Goal: Transaction & Acquisition: Purchase product/service

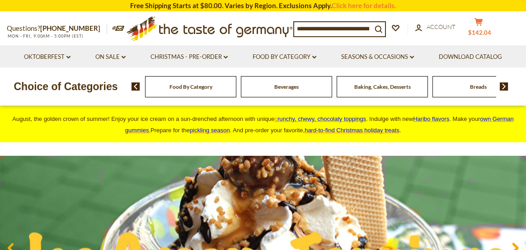
click at [482, 30] on span "$142.04" at bounding box center [480, 32] width 23 height 7
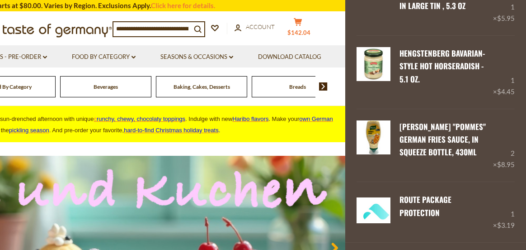
scroll to position [736, 0]
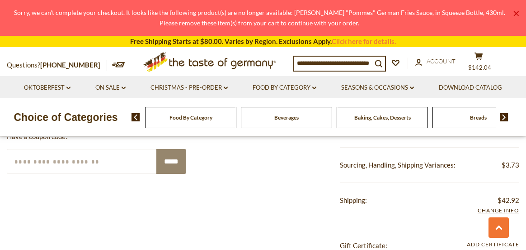
scroll to position [995, 0]
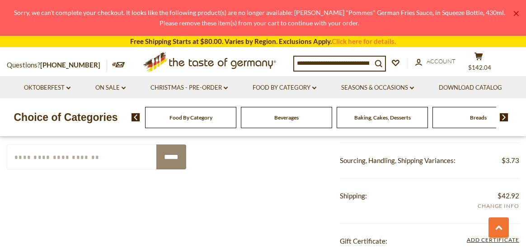
click at [488, 206] on span "Add Info" at bounding box center [499, 206] width 42 height 10
click at [489, 205] on span "Add Info" at bounding box center [499, 206] width 42 height 10
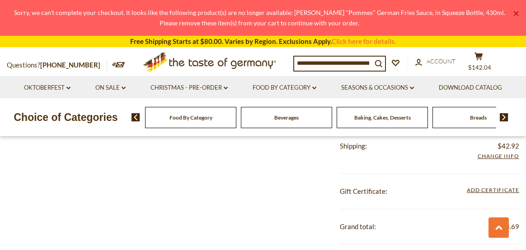
scroll to position [1040, 0]
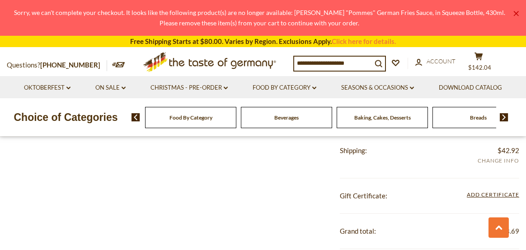
click at [497, 158] on span "Add Info" at bounding box center [499, 161] width 42 height 10
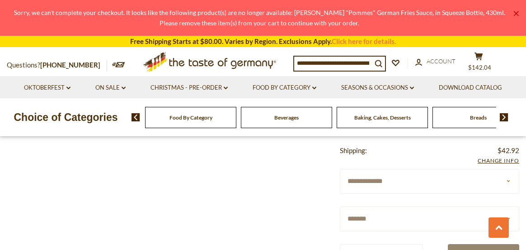
click at [370, 182] on select "**********" at bounding box center [430, 181] width 180 height 25
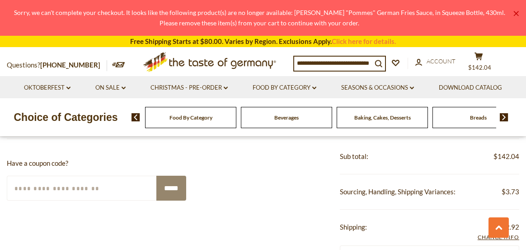
scroll to position [950, 0]
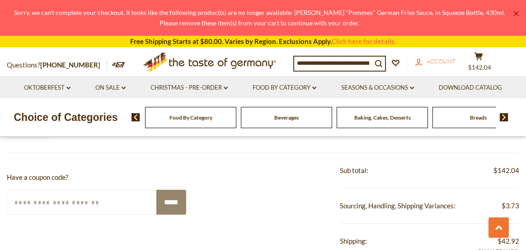
click at [445, 61] on span "Account" at bounding box center [441, 60] width 29 height 7
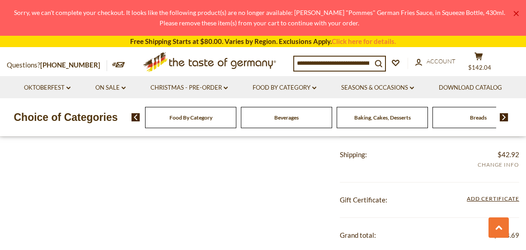
scroll to position [995, 0]
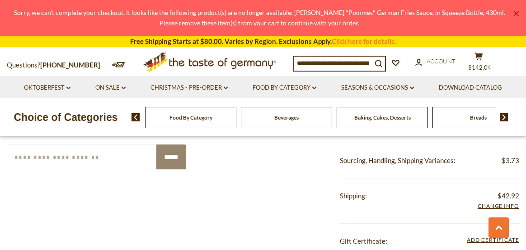
click at [37, 155] on input "Enter Your Coupon Code" at bounding box center [82, 156] width 151 height 25
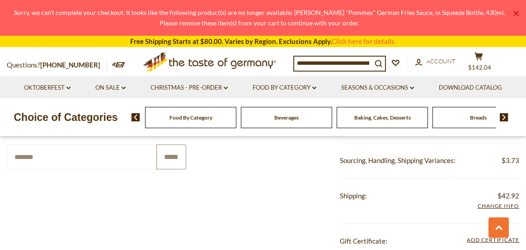
type input "*******"
click at [169, 156] on input "*****" at bounding box center [171, 156] width 30 height 25
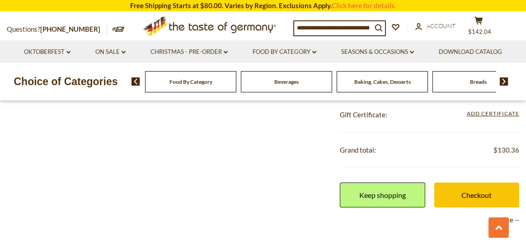
scroll to position [1176, 0]
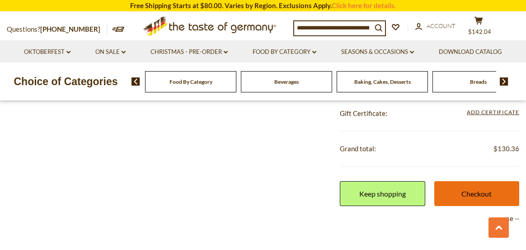
click at [477, 195] on link "Checkout" at bounding box center [477, 193] width 85 height 25
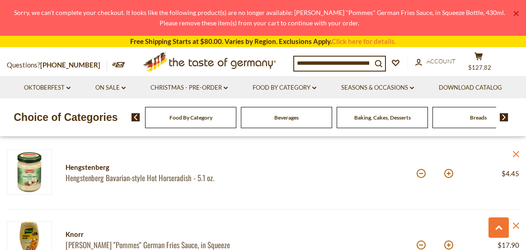
scroll to position [814, 0]
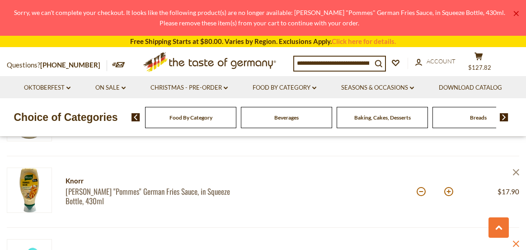
click at [518, 170] on icon at bounding box center [516, 172] width 6 height 6
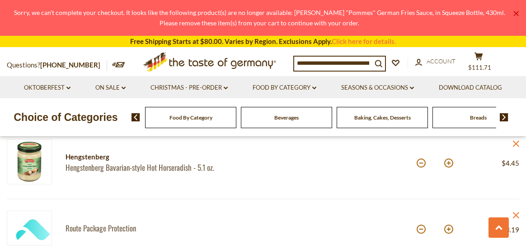
scroll to position [769, 0]
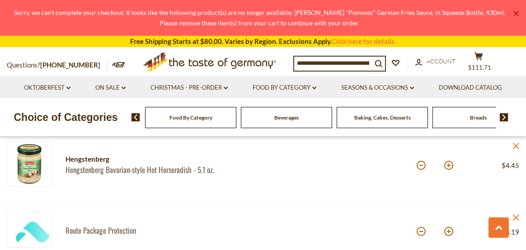
click at [504, 117] on img at bounding box center [504, 117] width 9 height 8
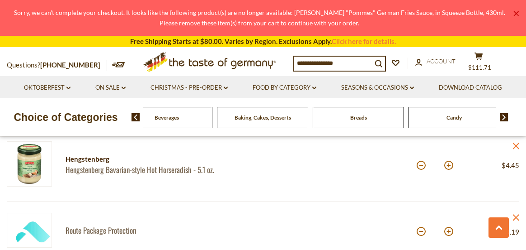
click at [504, 117] on img at bounding box center [504, 117] width 9 height 8
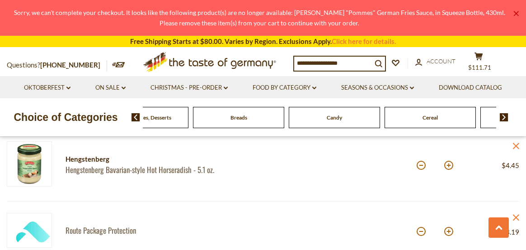
click at [504, 117] on img at bounding box center [504, 117] width 9 height 8
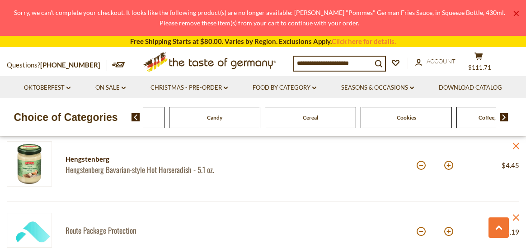
click at [504, 117] on img at bounding box center [504, 117] width 9 height 8
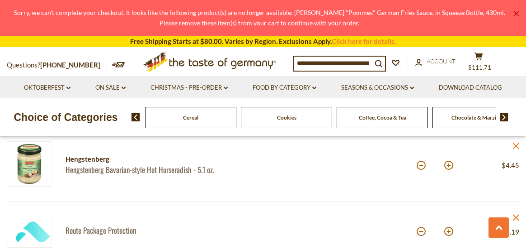
click at [504, 117] on img at bounding box center [504, 117] width 9 height 8
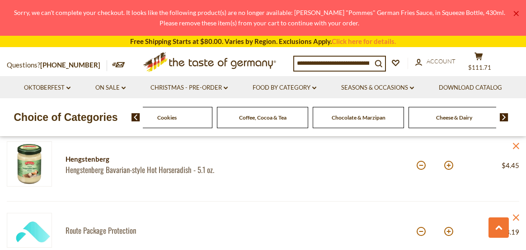
click at [504, 117] on img at bounding box center [504, 117] width 9 height 8
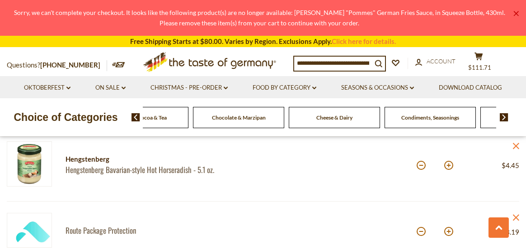
click at [443, 119] on span "Condiments, Seasonings" at bounding box center [431, 117] width 58 height 7
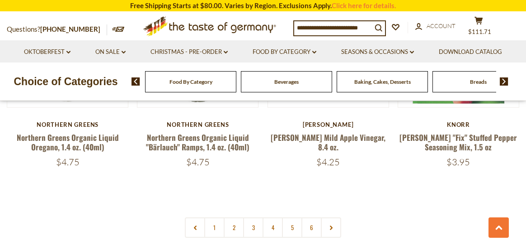
scroll to position [2073, 0]
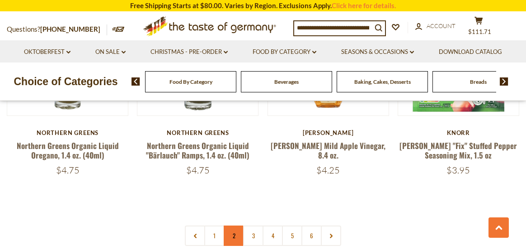
click at [233, 225] on link "2" at bounding box center [234, 235] width 20 height 20
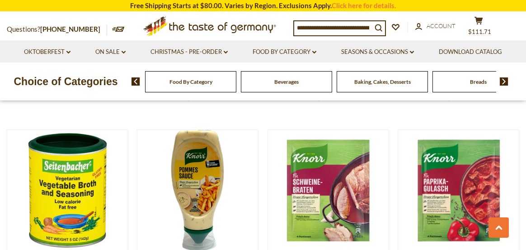
scroll to position [1110, 0]
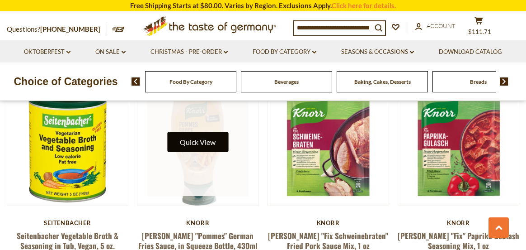
click at [207, 133] on button "Quick View" at bounding box center [197, 142] width 61 height 20
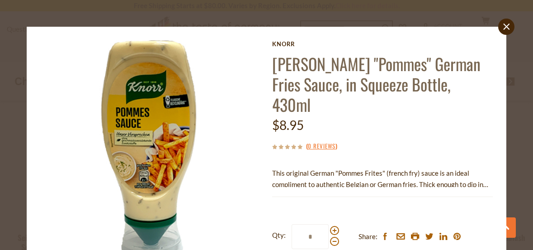
scroll to position [45, 0]
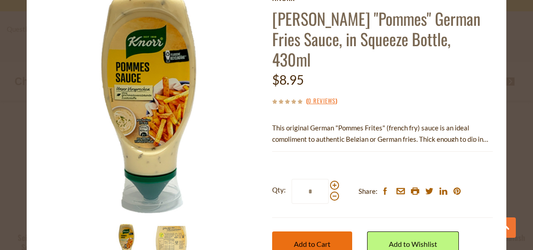
click at [312, 239] on span "Add to Cart" at bounding box center [312, 243] width 37 height 9
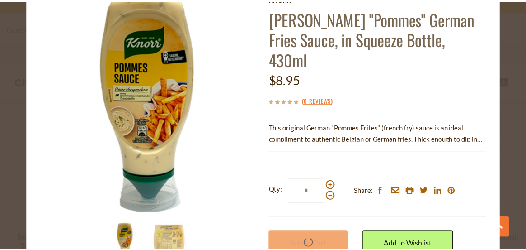
scroll to position [1110, 0]
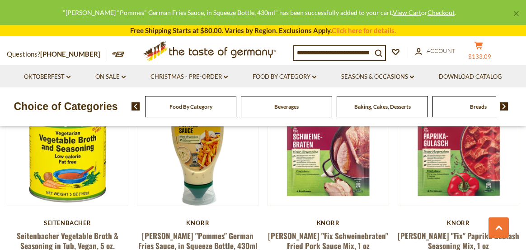
click at [483, 47] on icon at bounding box center [479, 46] width 8 height 8
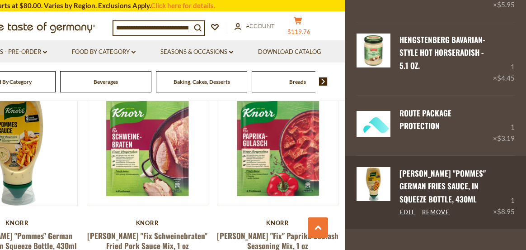
scroll to position [736, 0]
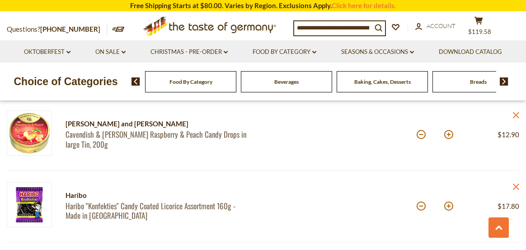
scroll to position [407, 0]
click at [451, 206] on button at bounding box center [449, 205] width 9 height 9
type input "*"
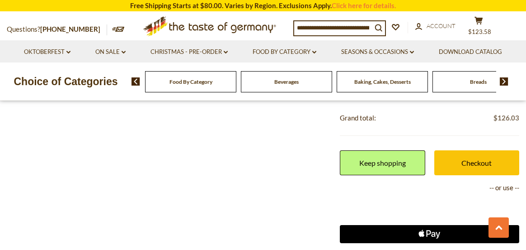
scroll to position [1176, 0]
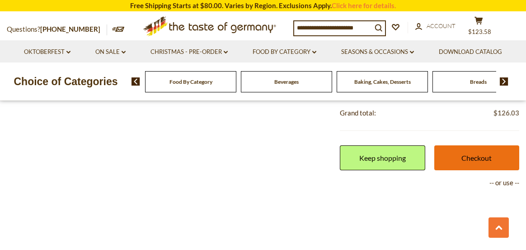
click at [473, 158] on link "Checkout" at bounding box center [477, 157] width 85 height 25
